Goal: Information Seeking & Learning: Learn about a topic

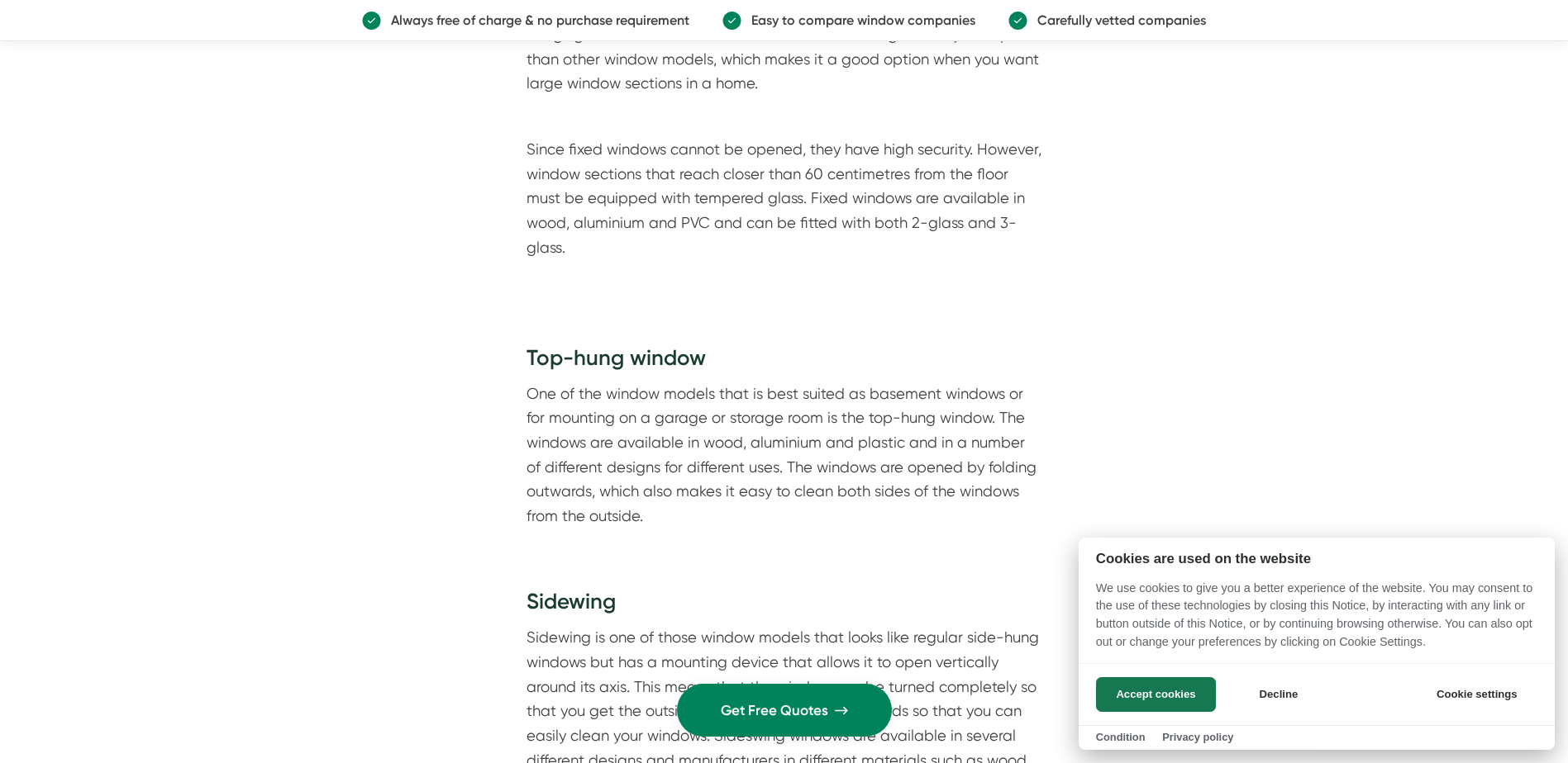
scroll to position [3635, 0]
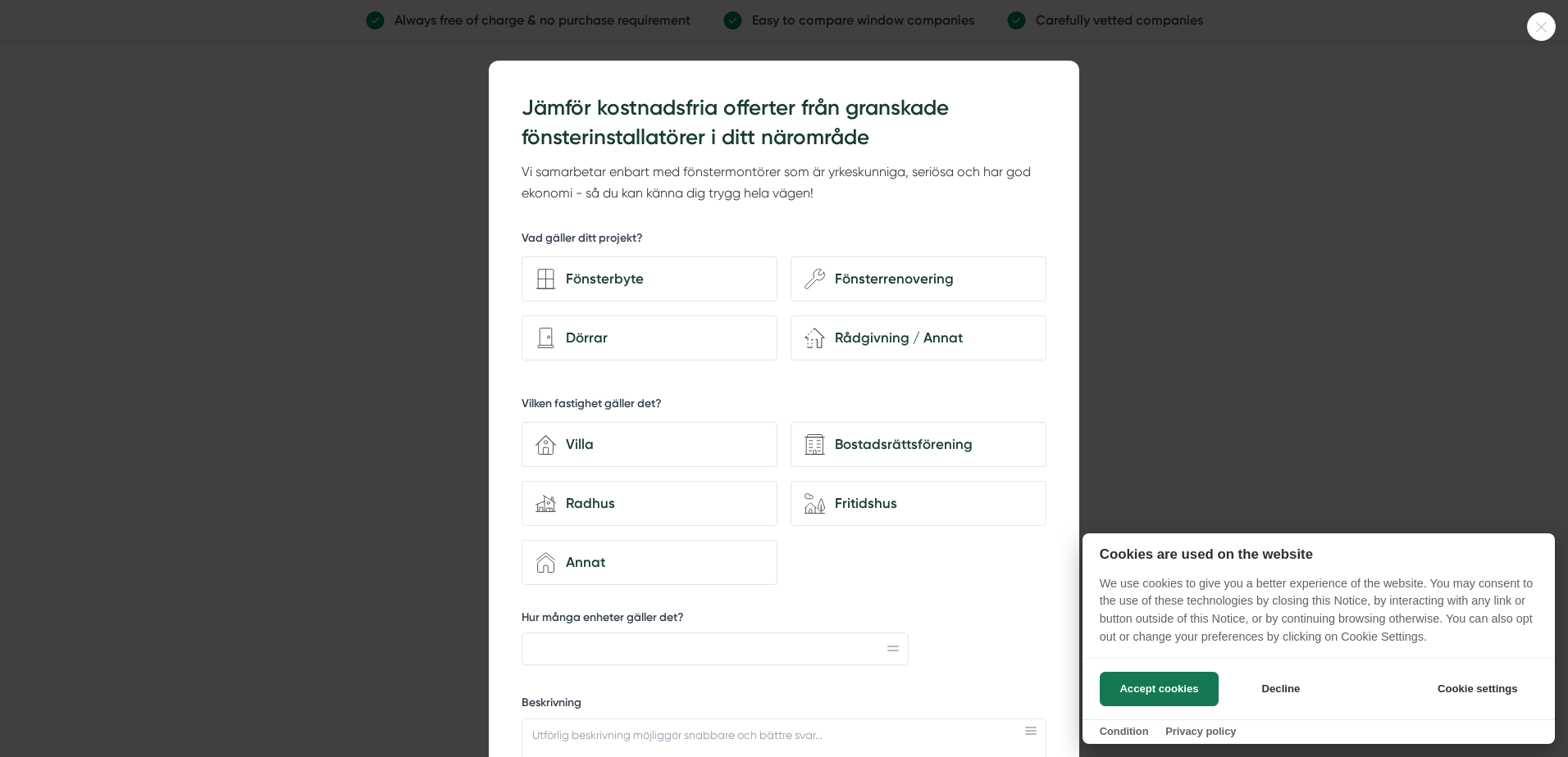
click at [1540, 27] on icon at bounding box center [1540, 27] width 27 height 10
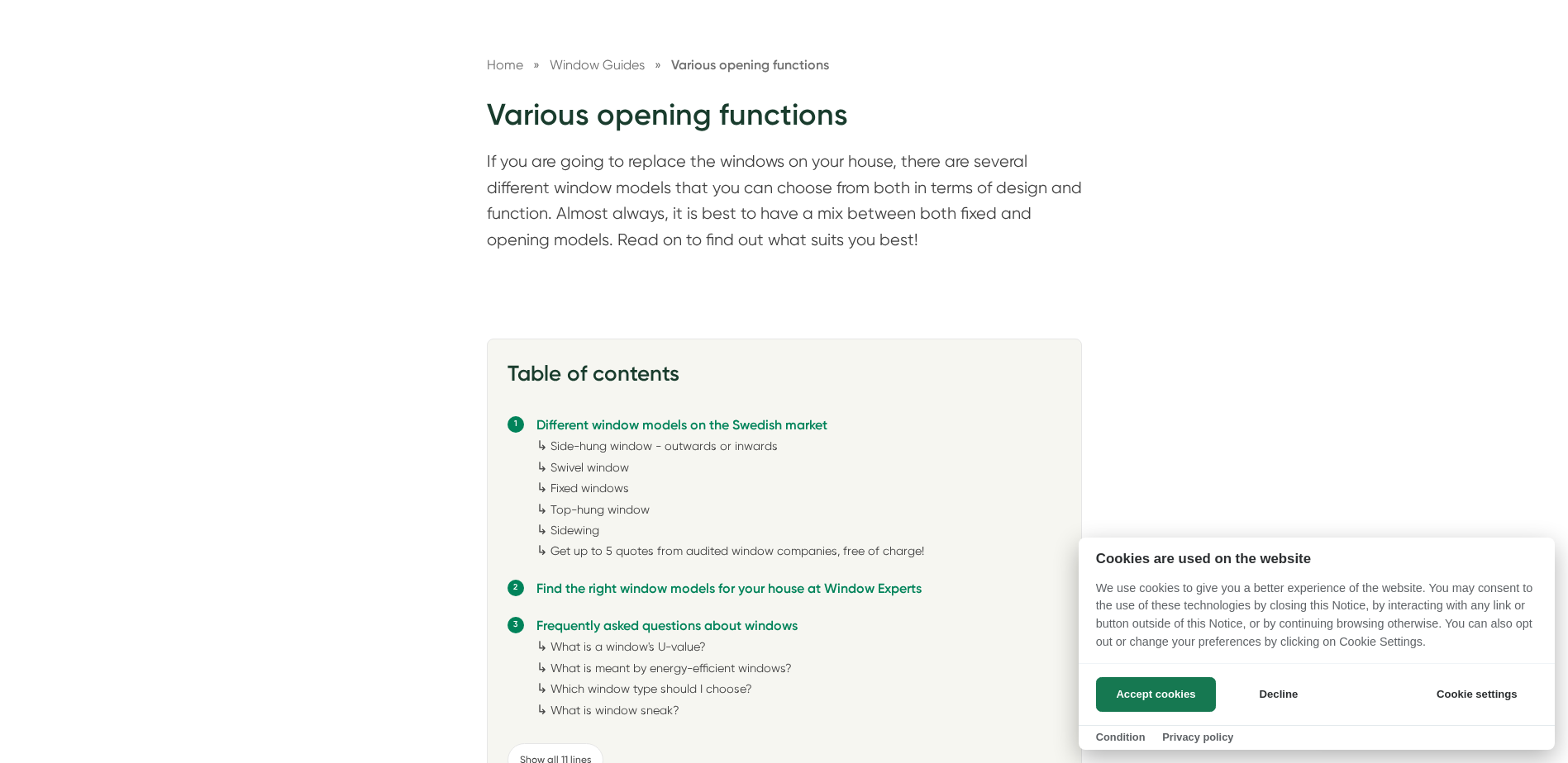
scroll to position [0, 0]
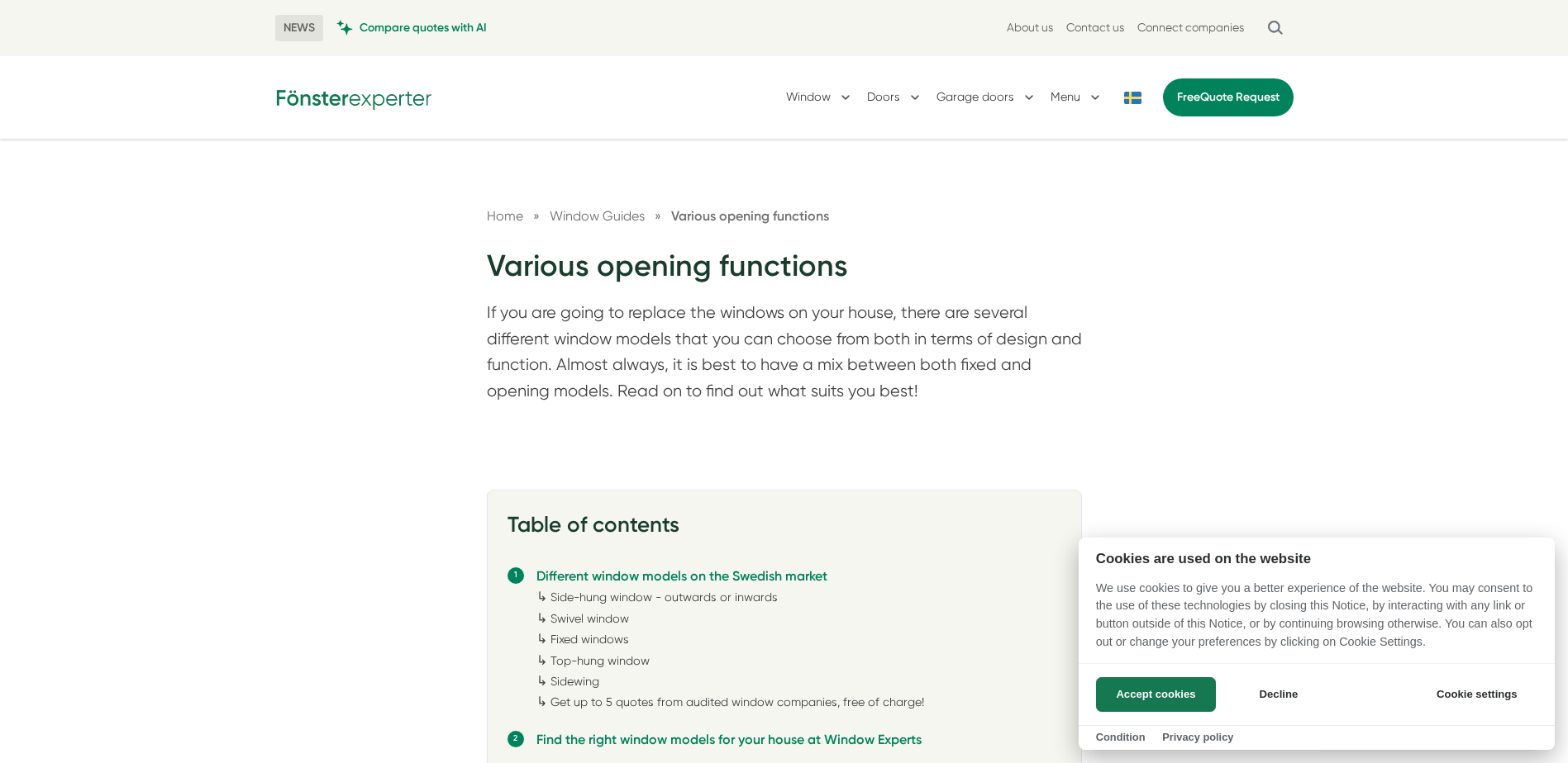
click at [434, 279] on div at bounding box center [784, 382] width 1568 height 763
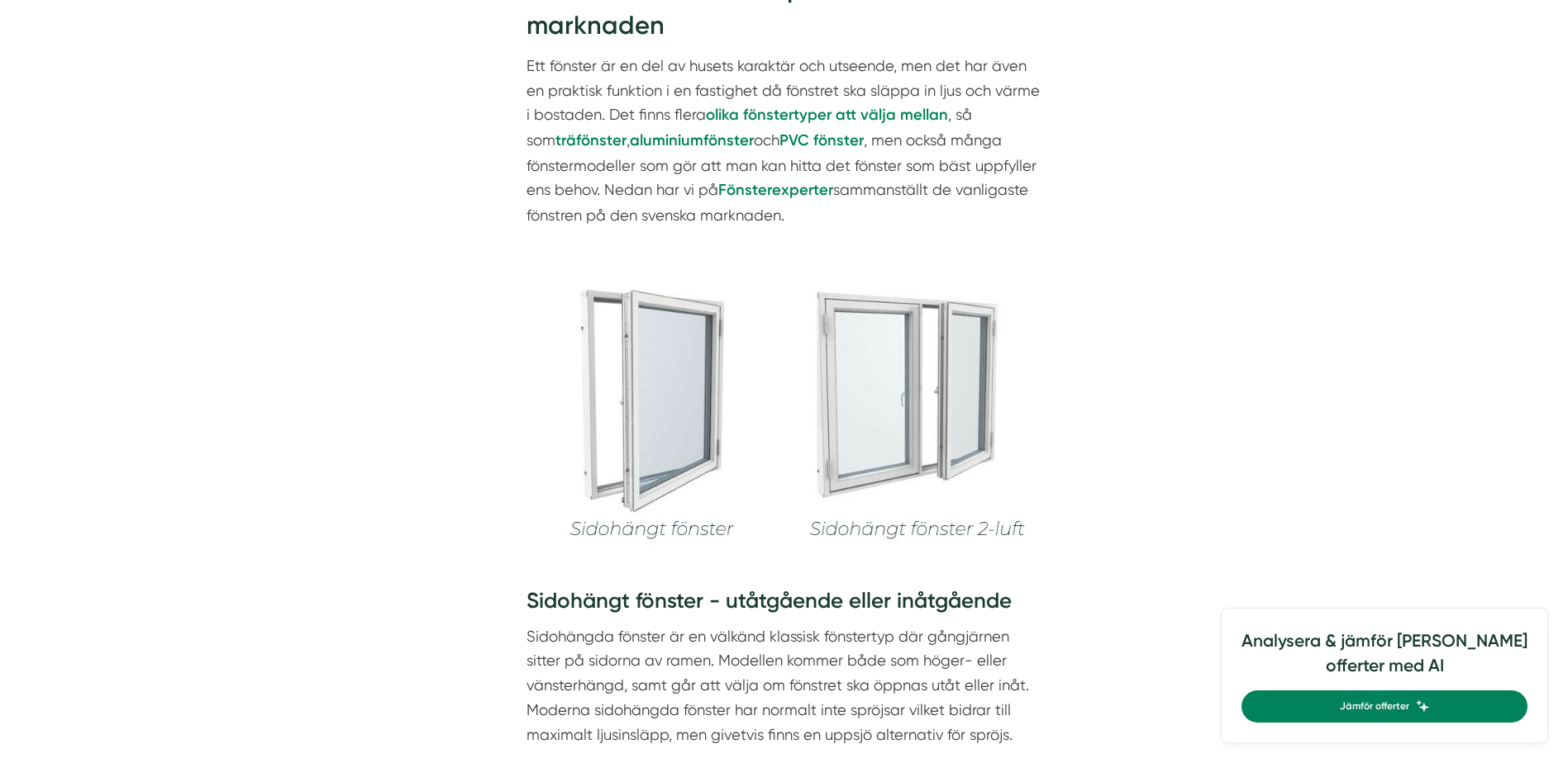
scroll to position [1322, 0]
